Goal: Information Seeking & Learning: Learn about a topic

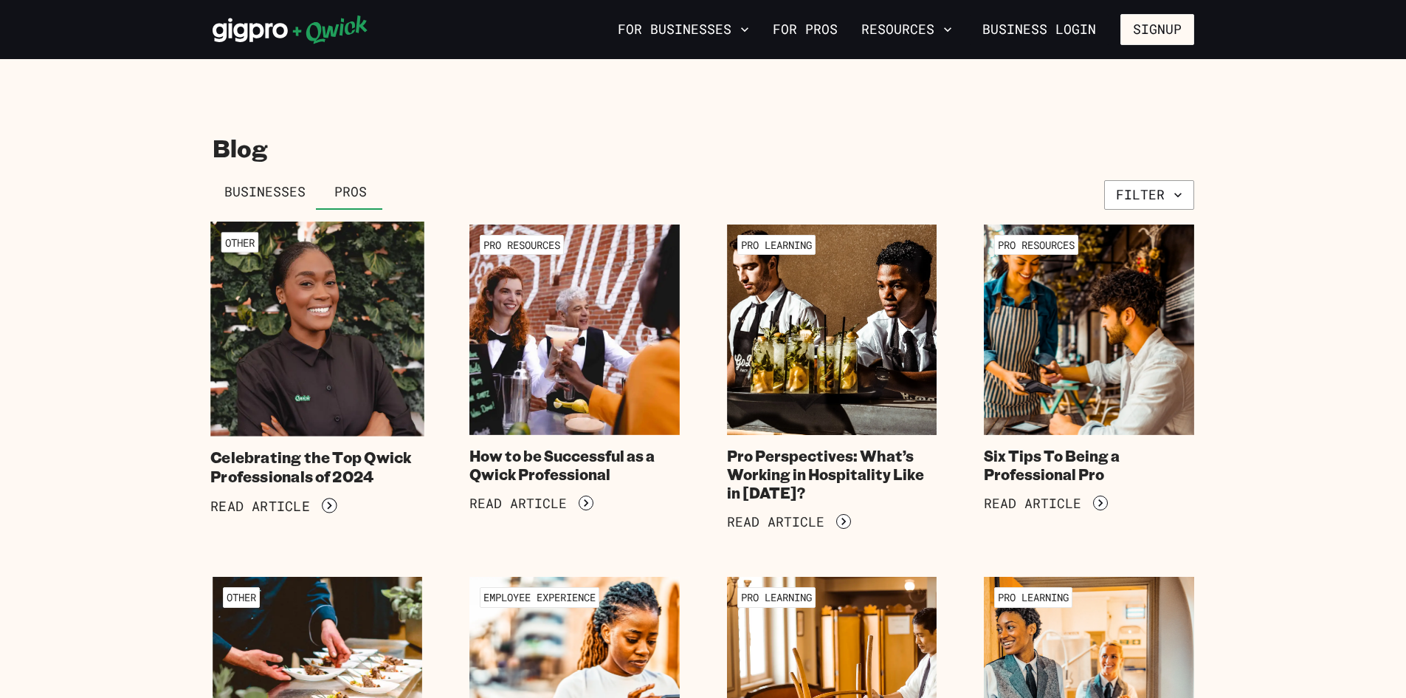
click at [272, 343] on img at bounding box center [317, 328] width 214 height 214
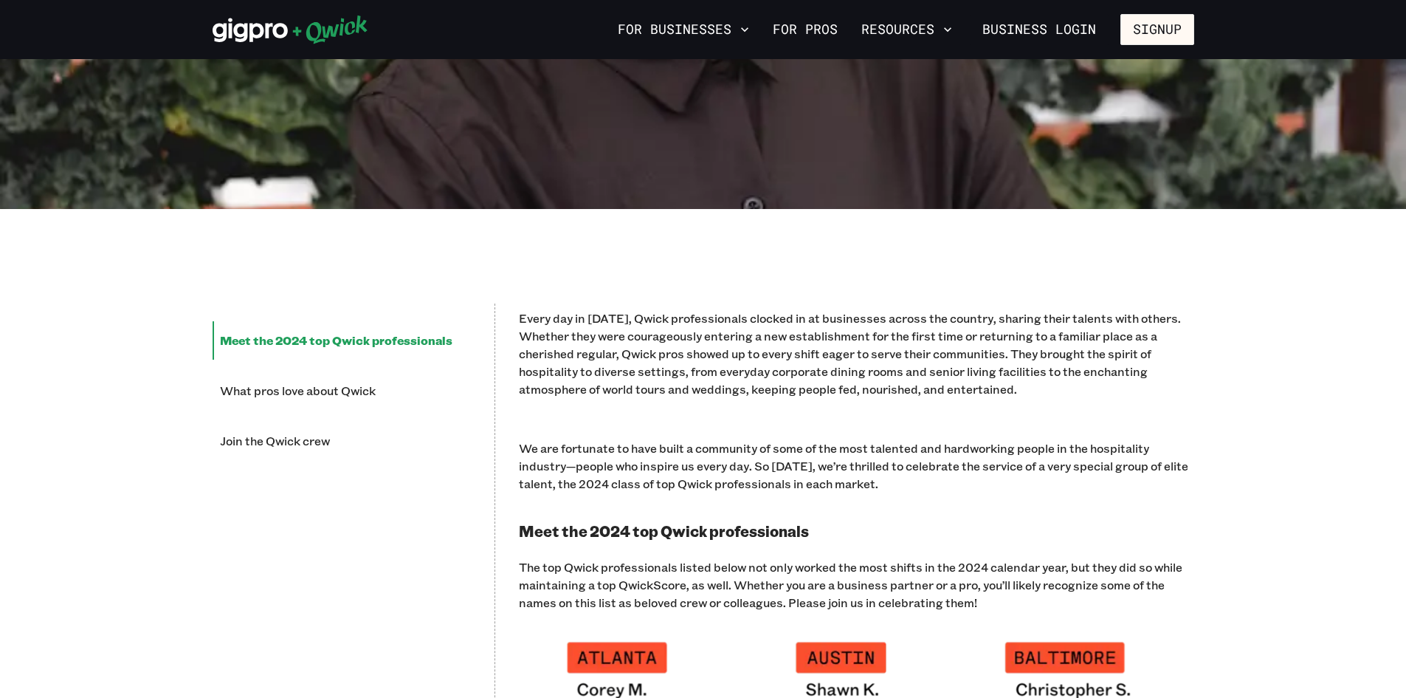
scroll to position [812, 0]
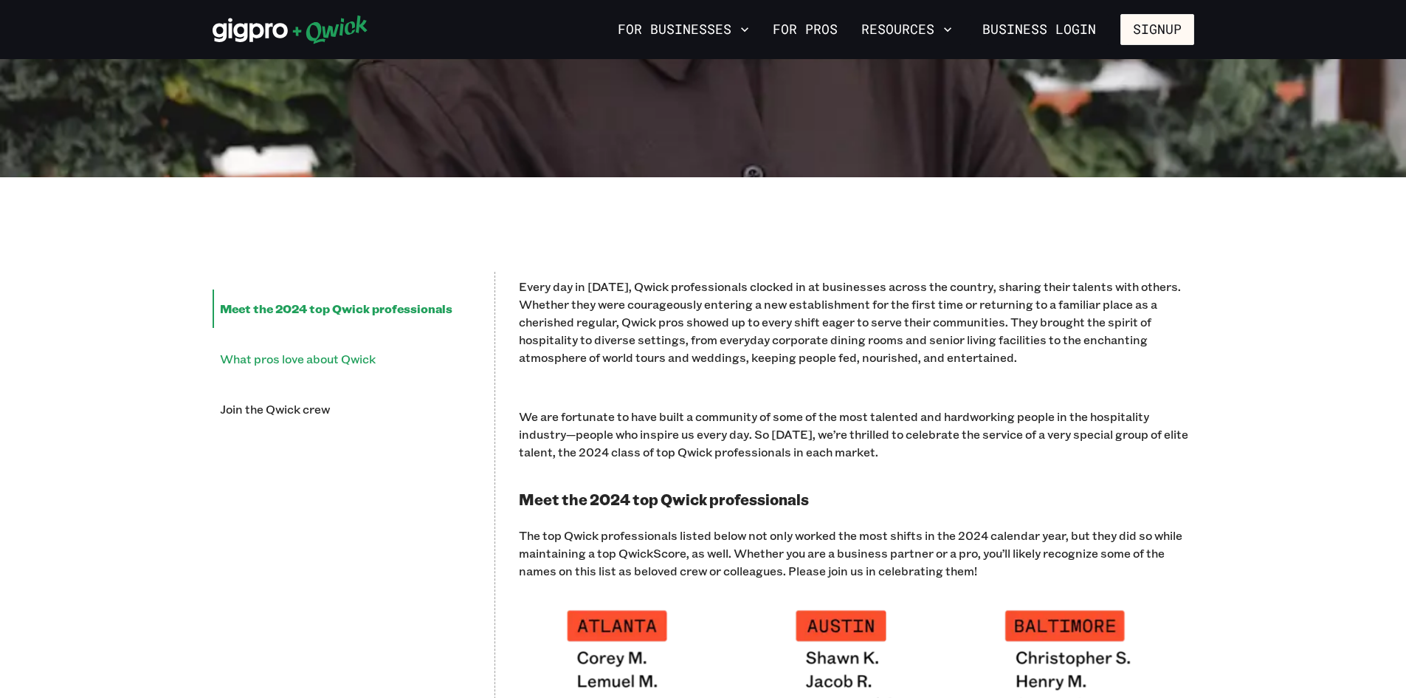
click at [342, 365] on li "What pros love about Qwick" at bounding box center [342, 359] width 258 height 38
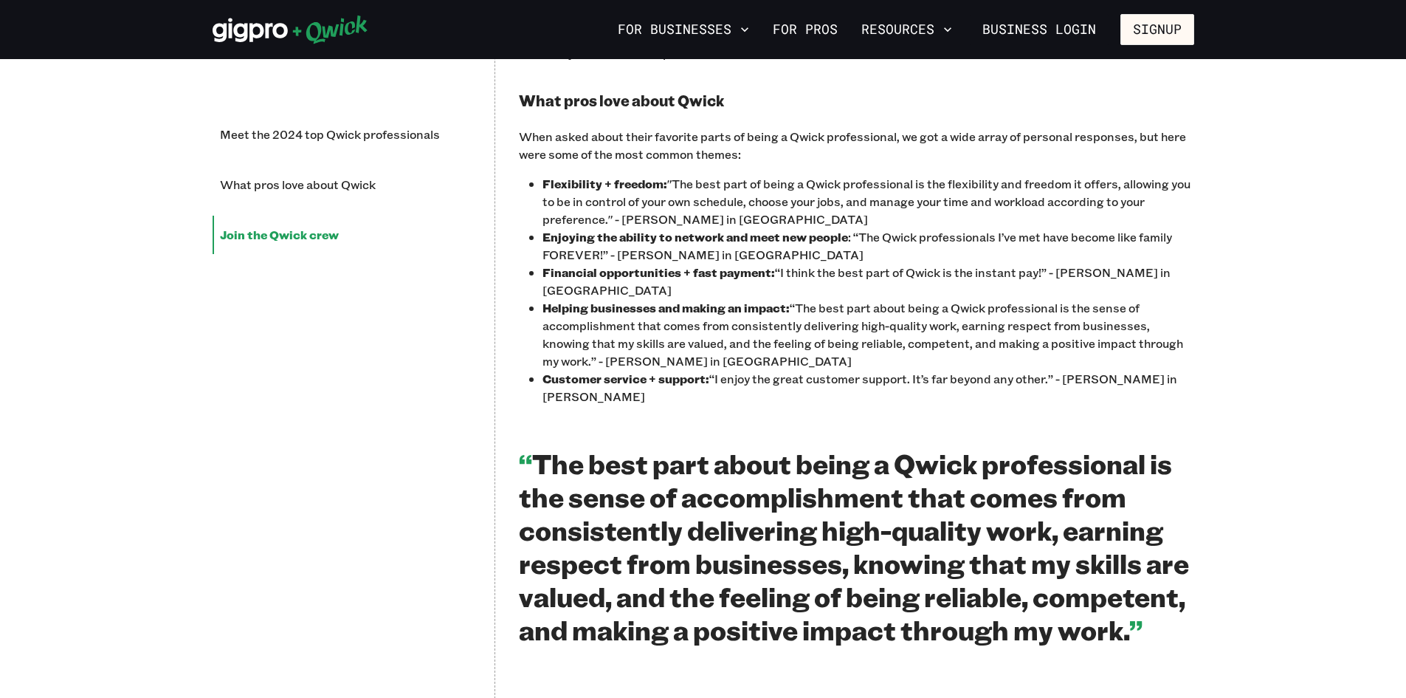
click at [303, 236] on li "Join the Qwick crew" at bounding box center [342, 235] width 258 height 38
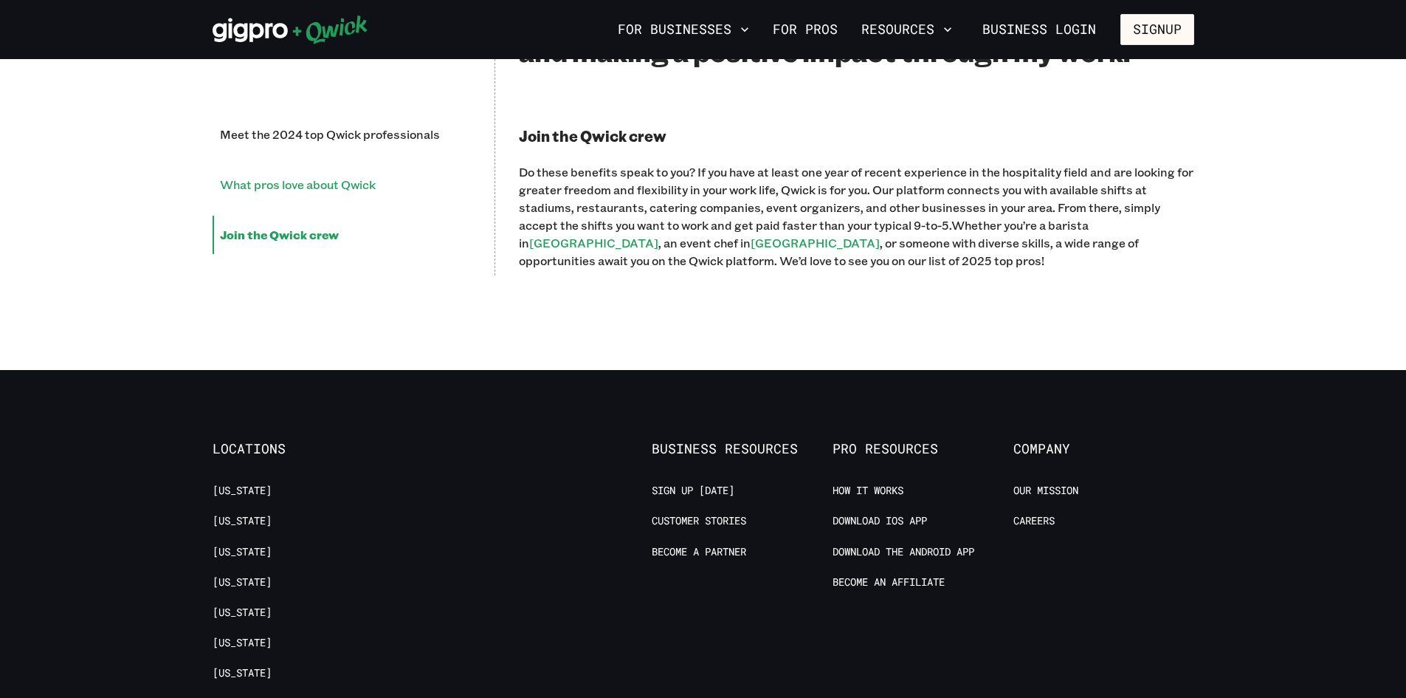
drag, startPoint x: 373, startPoint y: 194, endPoint x: 349, endPoint y: 166, distance: 36.7
click at [368, 216] on li "Join the Qwick crew" at bounding box center [342, 235] width 258 height 38
click at [335, 165] on li "What pros love about Qwick" at bounding box center [342, 184] width 258 height 38
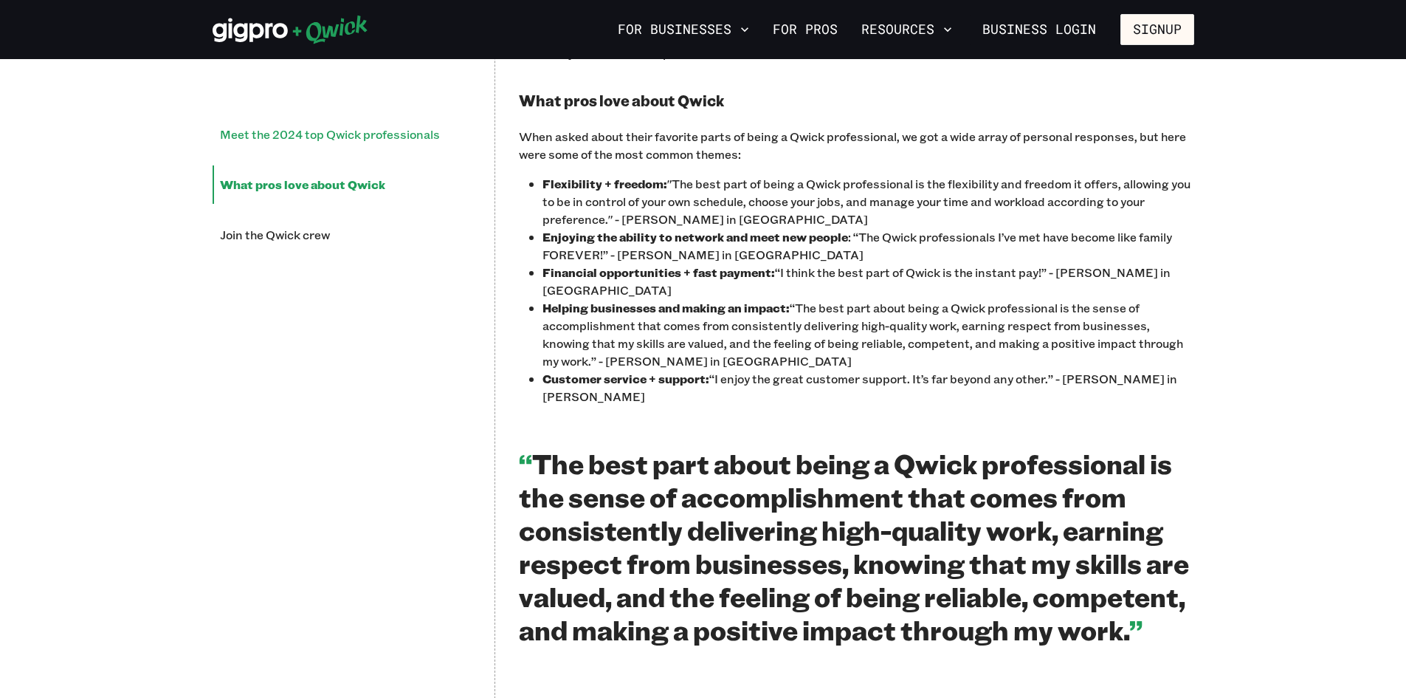
click at [340, 152] on li "Meet the 2024 top Qwick professionals" at bounding box center [342, 134] width 258 height 38
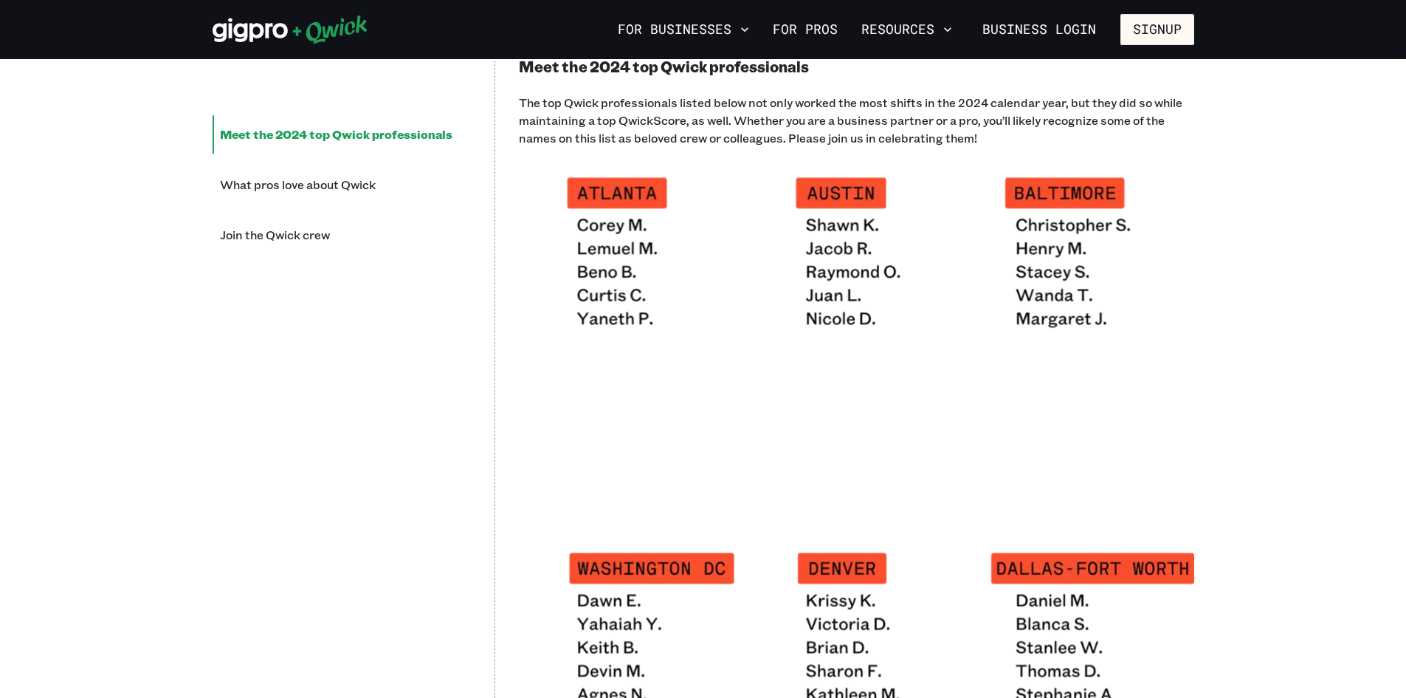
scroll to position [1229, 0]
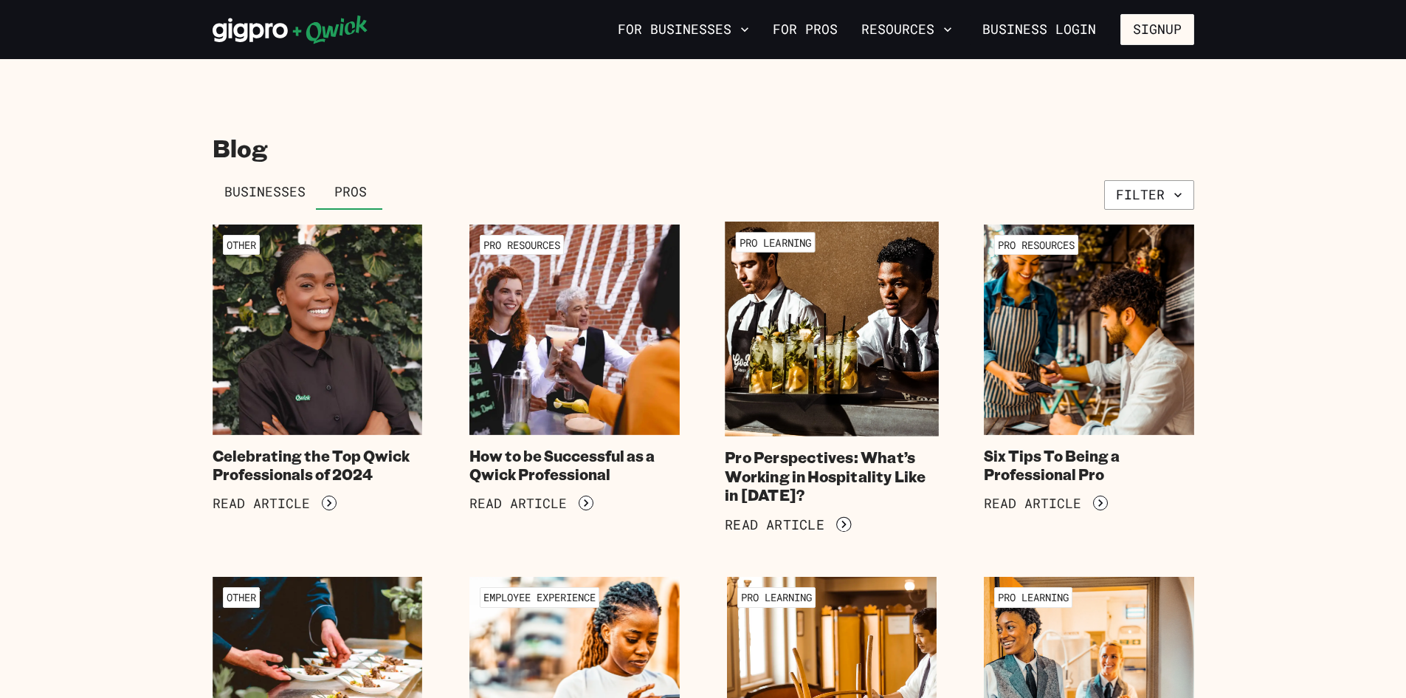
click at [760, 397] on img at bounding box center [832, 328] width 214 height 214
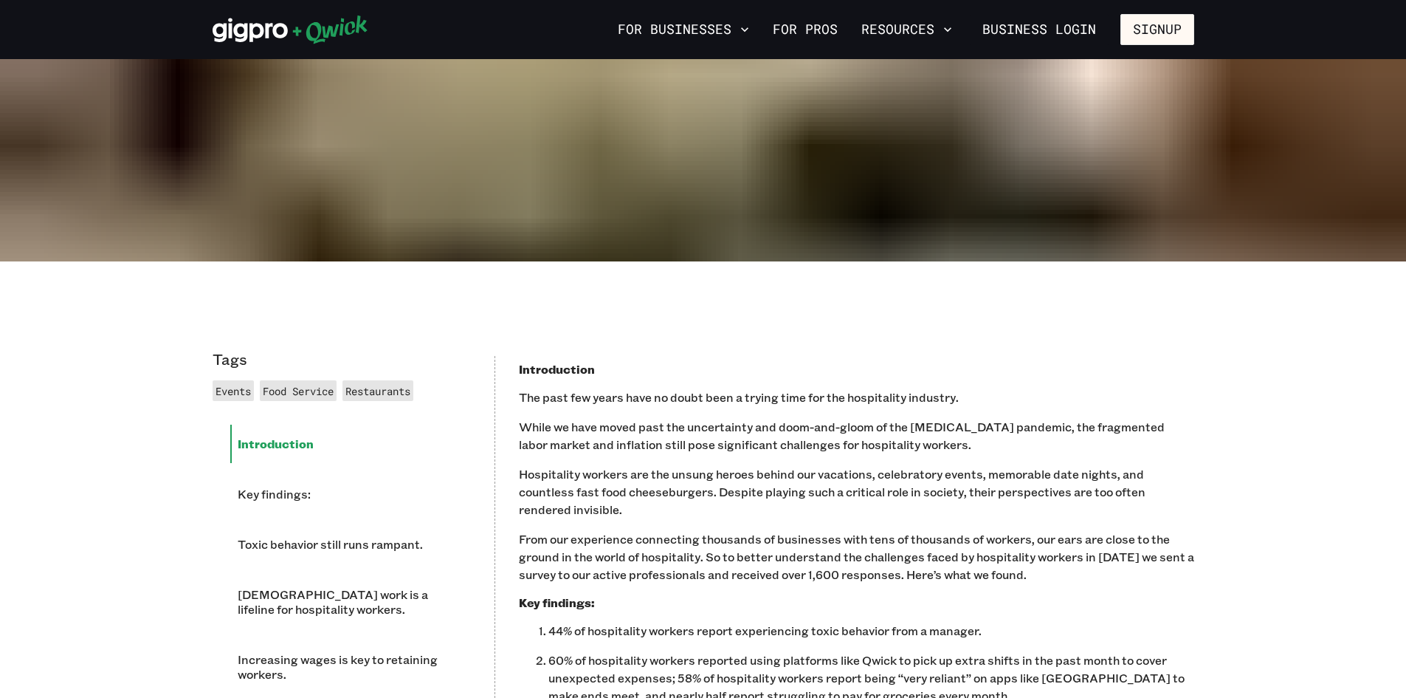
scroll to position [812, 0]
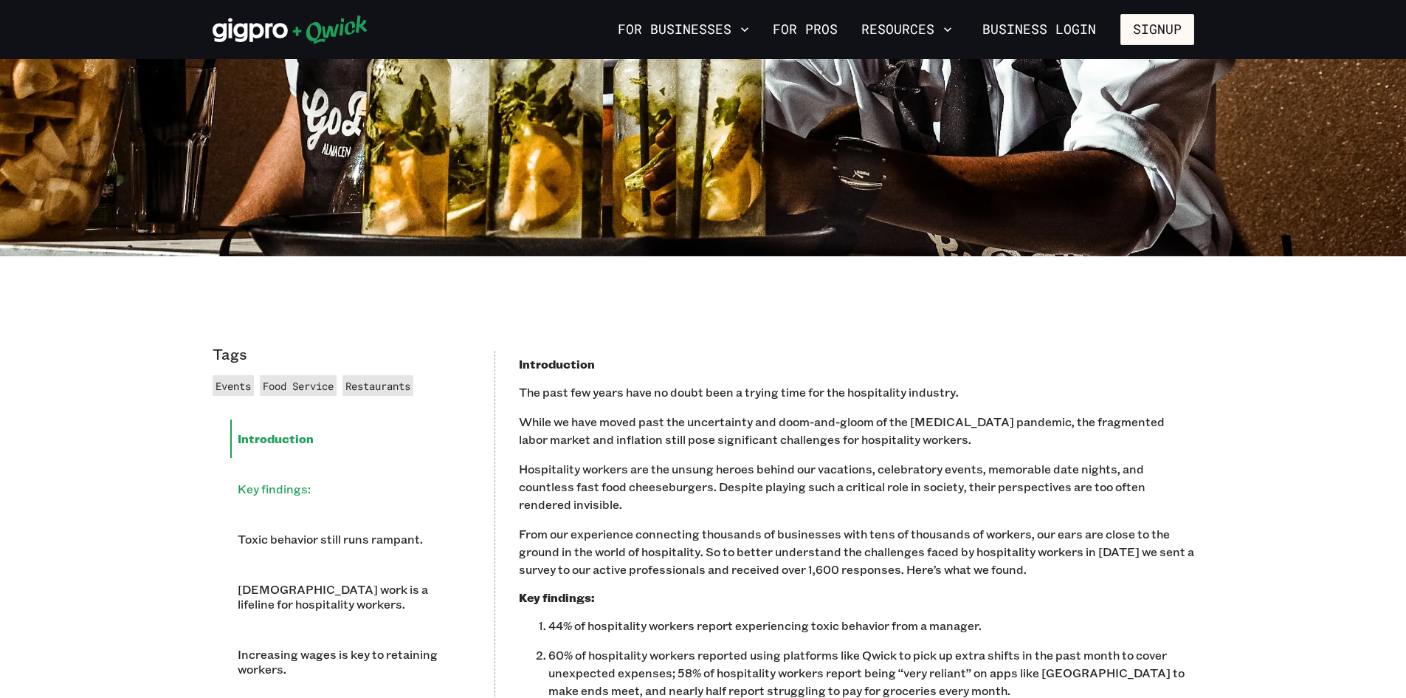
click at [306, 470] on li "Key findings:" at bounding box center [350, 489] width 241 height 38
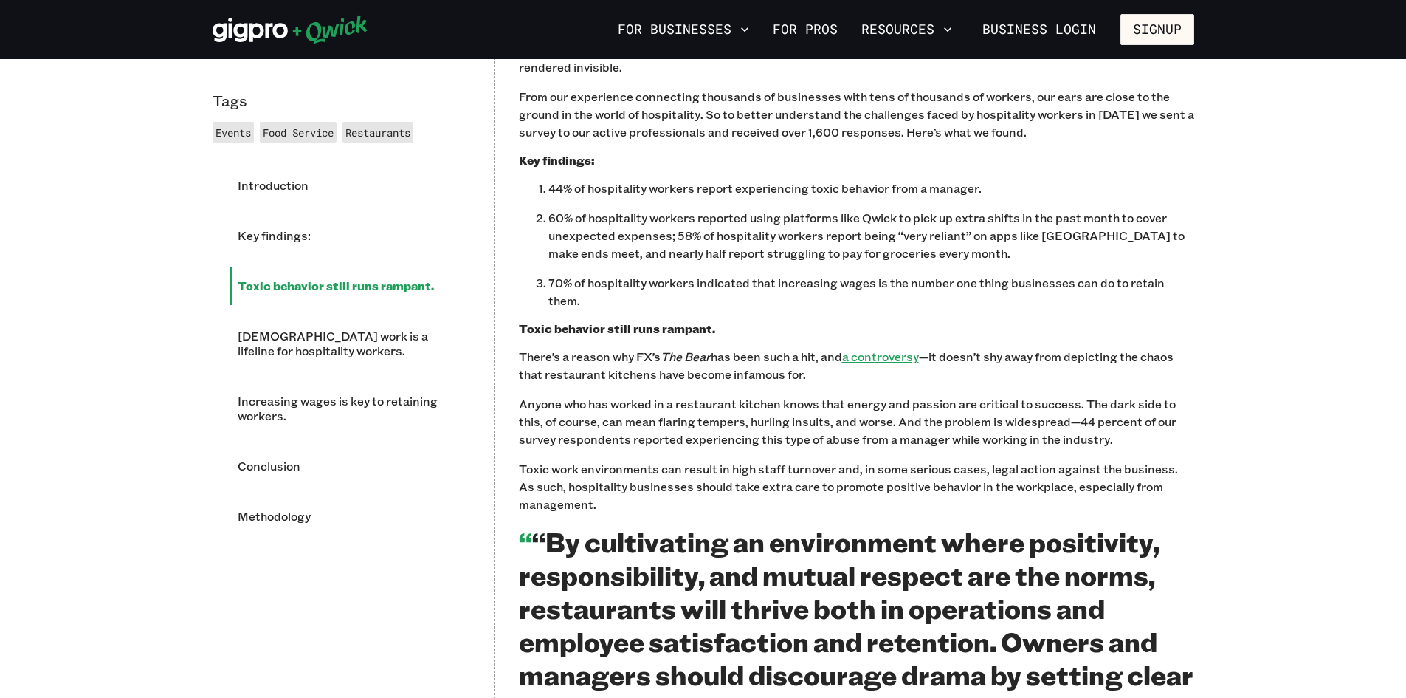
click at [279, 293] on li "Toxic behavior still runs rampant." at bounding box center [350, 286] width 241 height 38
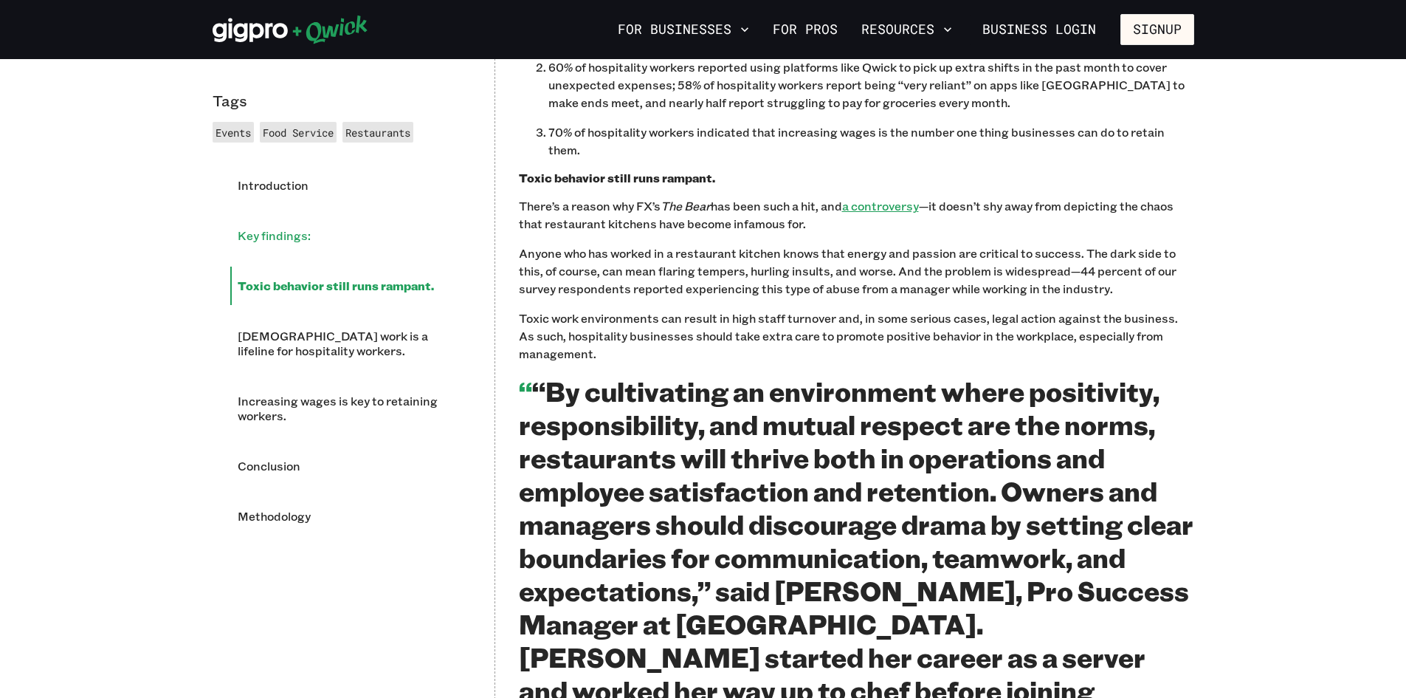
click at [308, 235] on li "Key findings:" at bounding box center [350, 235] width 241 height 38
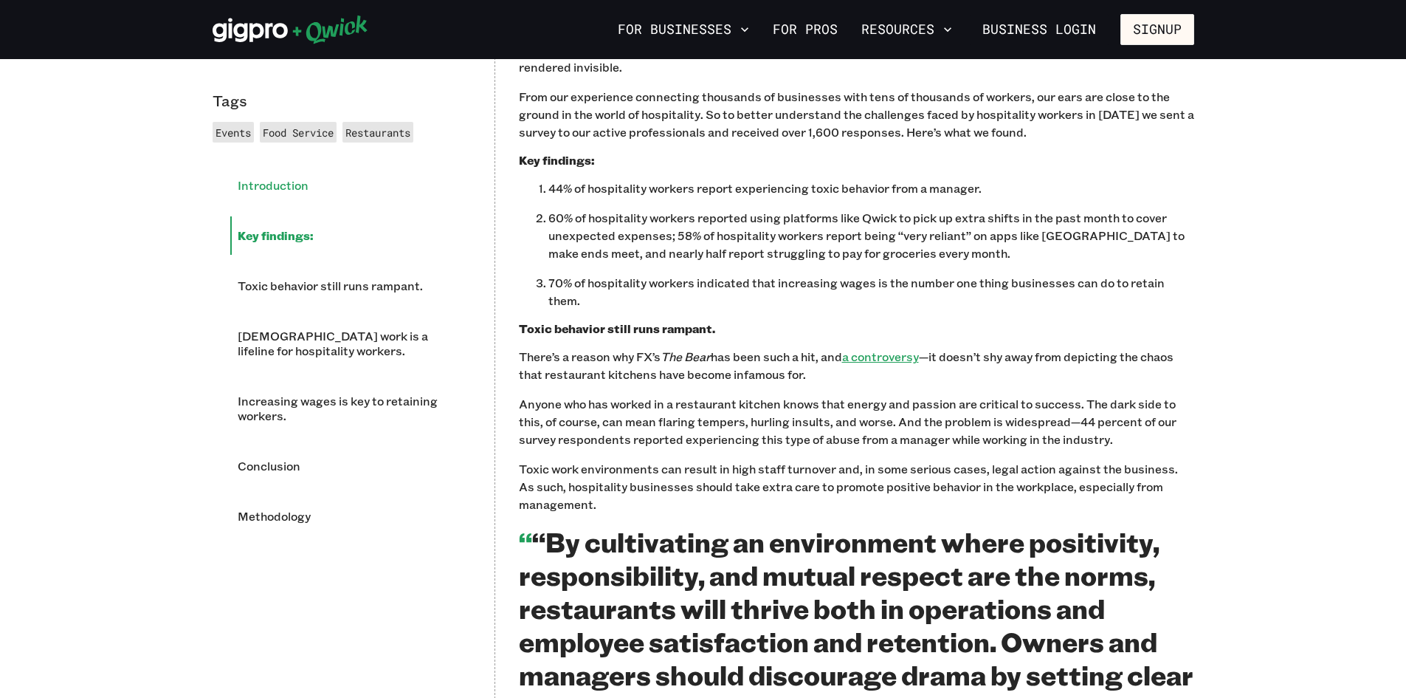
click at [295, 195] on li "Introduction" at bounding box center [350, 185] width 241 height 38
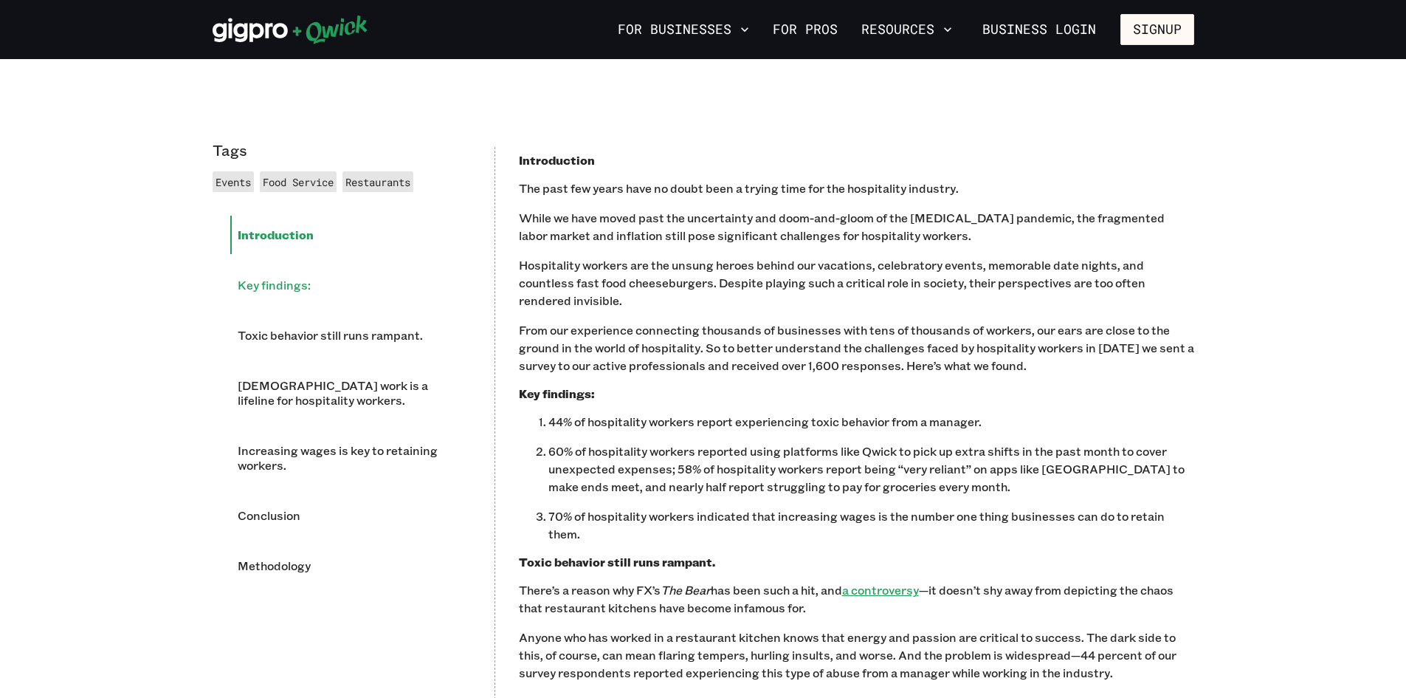
click at [323, 266] on li "Key findings:" at bounding box center [350, 285] width 241 height 38
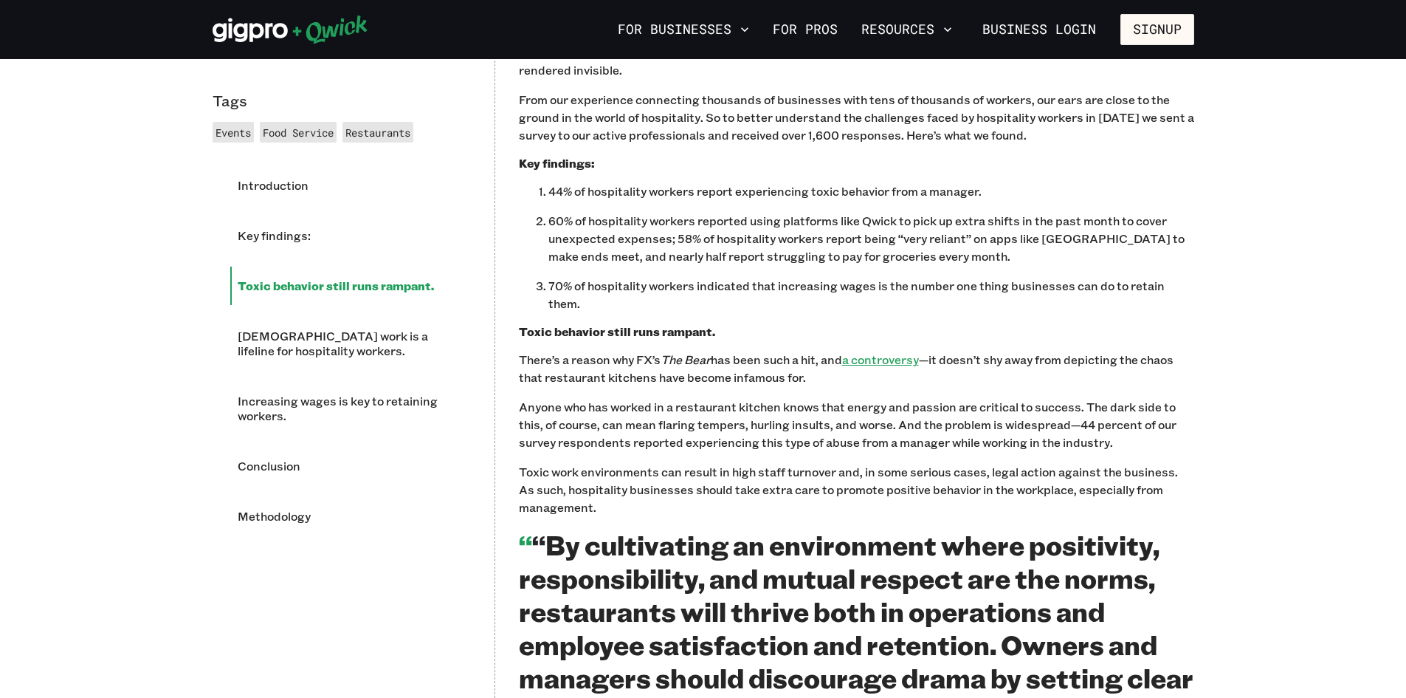
scroll to position [1249, 0]
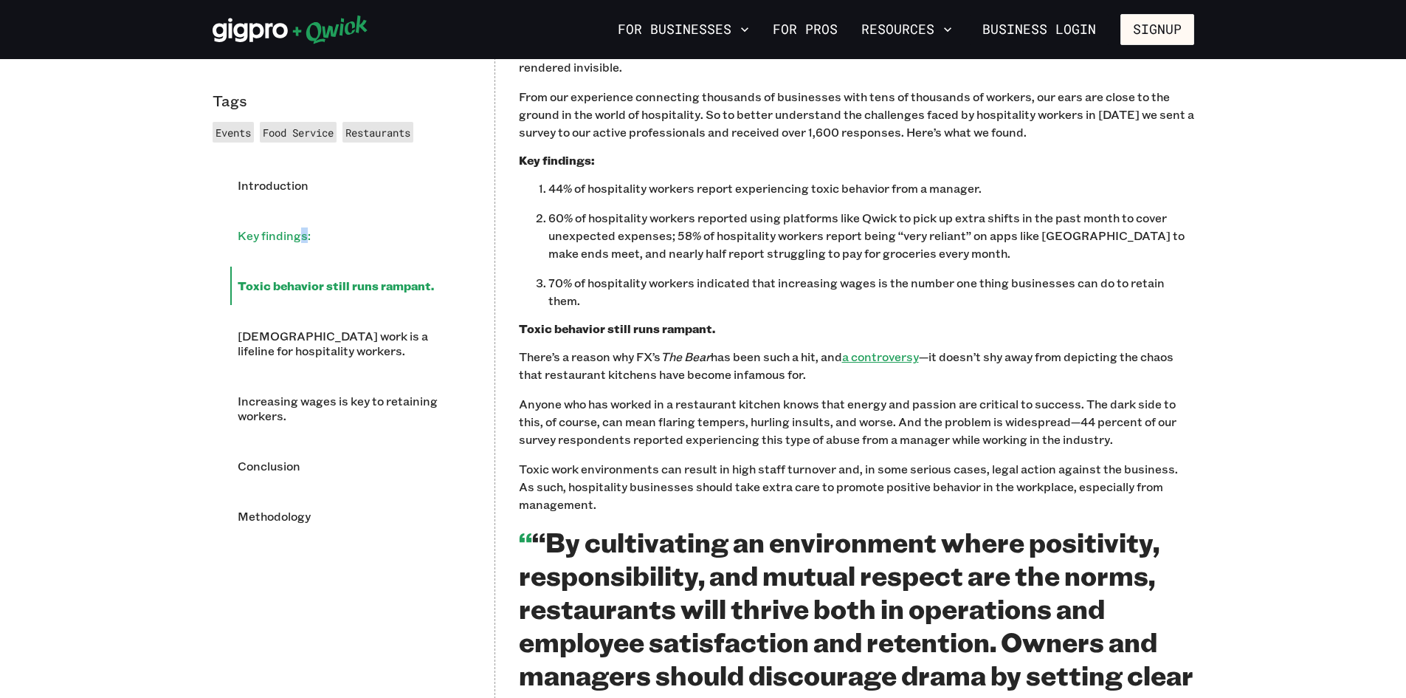
click at [302, 252] on li "Key findings:" at bounding box center [350, 235] width 241 height 38
click at [297, 244] on li "Key findings:" at bounding box center [350, 235] width 241 height 38
click at [253, 230] on li "Key findings:" at bounding box center [350, 235] width 241 height 38
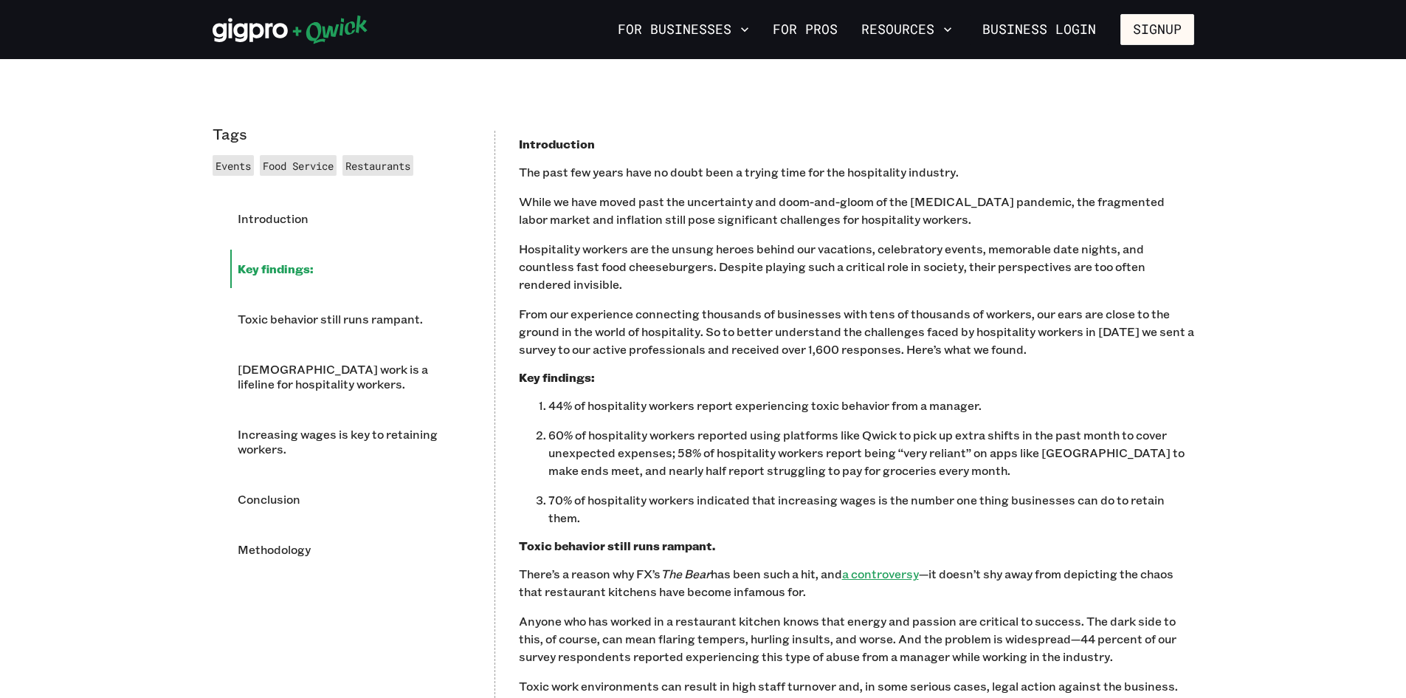
scroll to position [1034, 0]
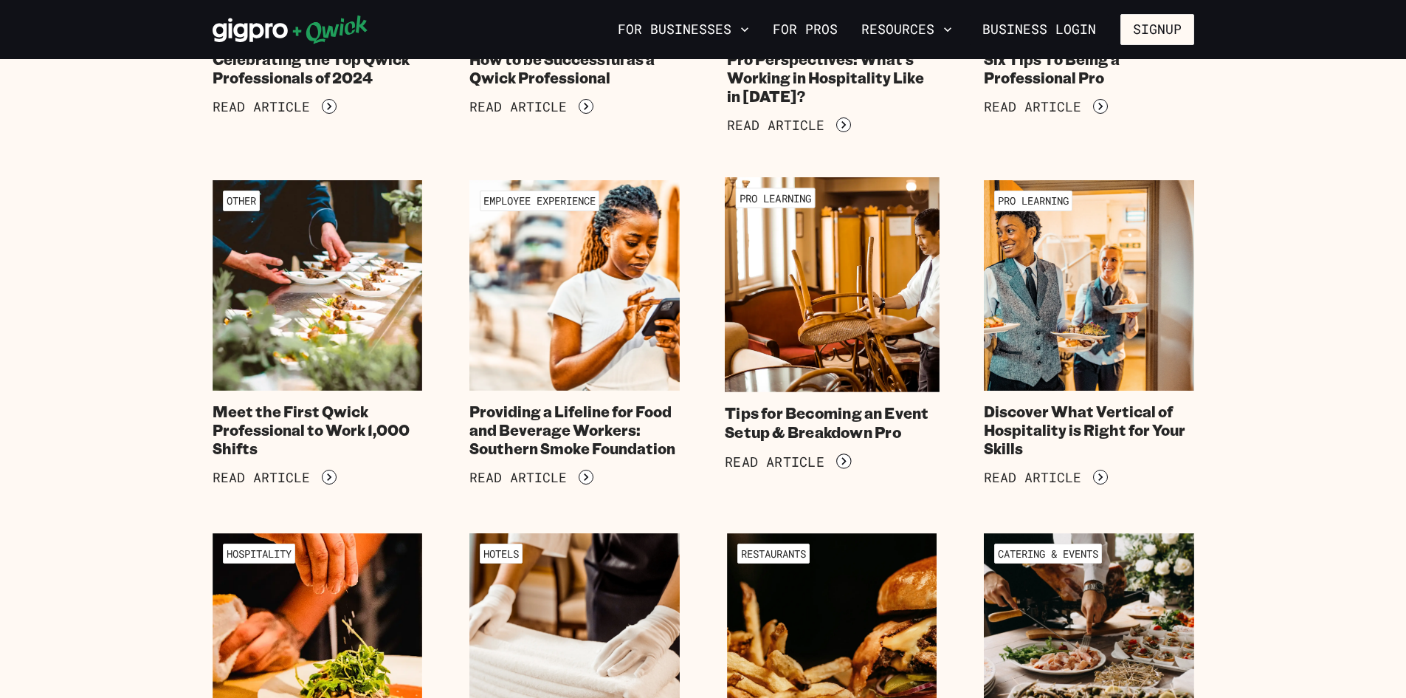
scroll to position [443, 0]
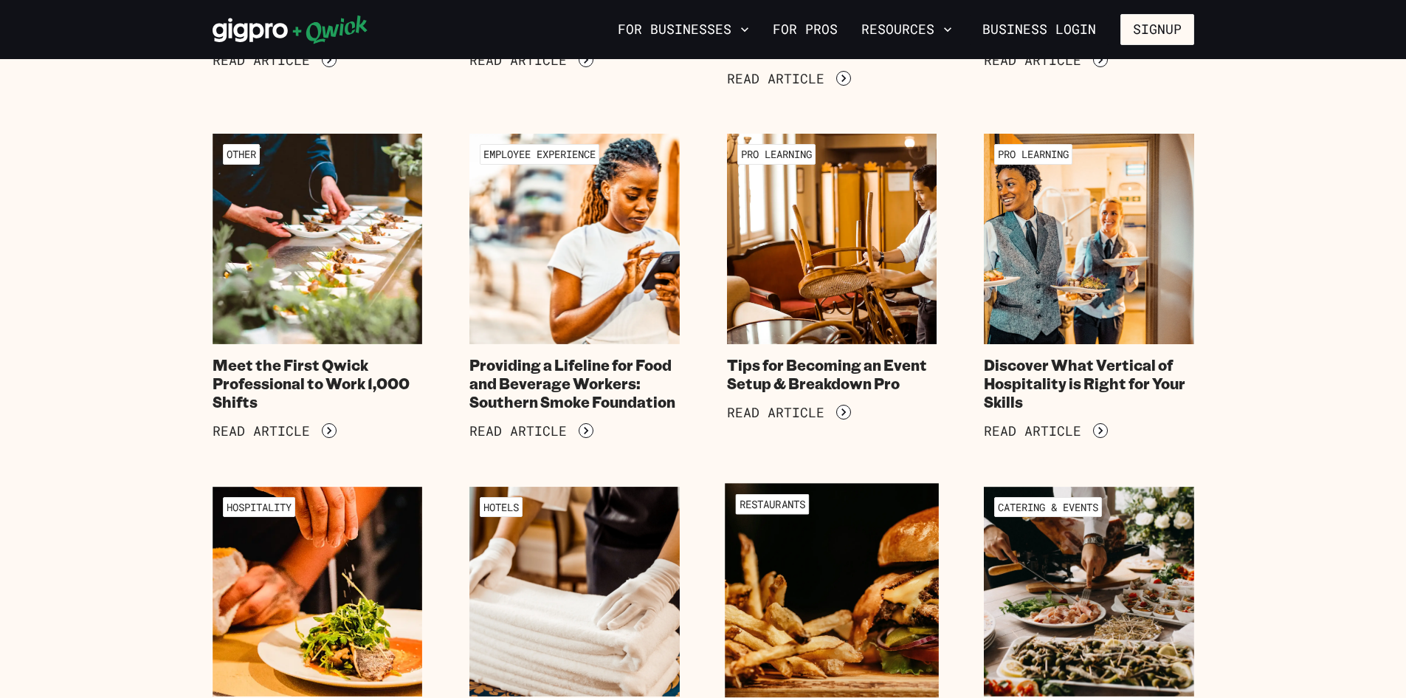
click at [897, 534] on img at bounding box center [832, 591] width 214 height 214
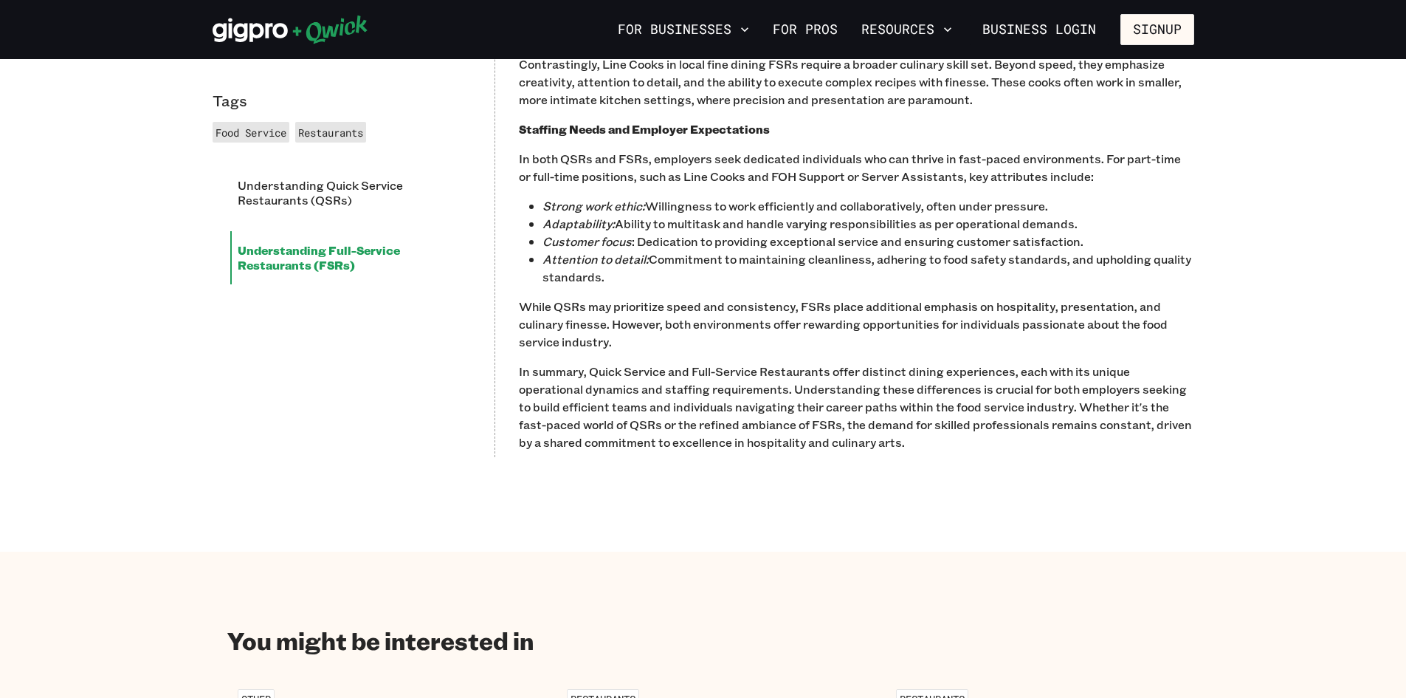
scroll to position [1329, 0]
